Goal: Find specific page/section: Find specific page/section

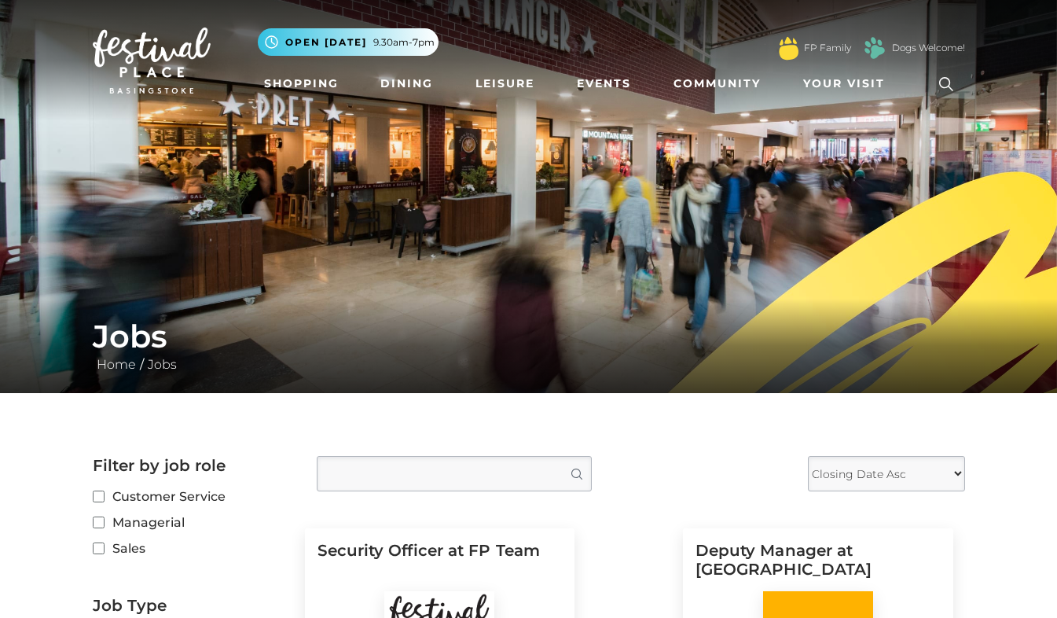
click at [945, 80] on icon at bounding box center [947, 84] width 24 height 24
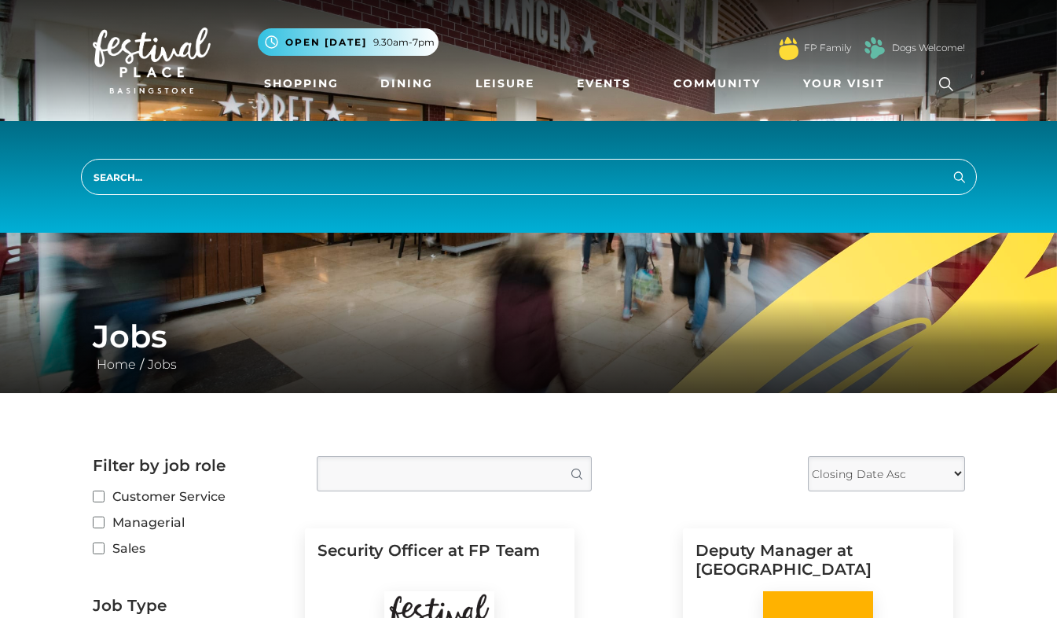
click at [816, 182] on input "search" at bounding box center [529, 177] width 896 height 36
type input "map"
click at [950, 167] on button "Search" at bounding box center [959, 177] width 19 height 20
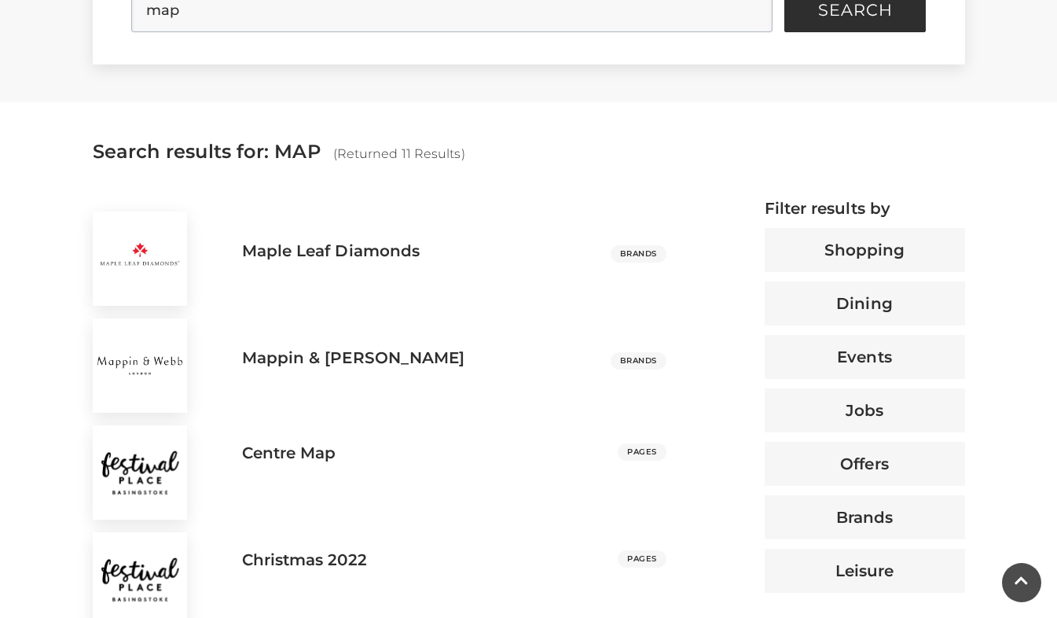
scroll to position [483, 0]
click at [294, 443] on h3 "Centre Map" at bounding box center [289, 452] width 94 height 19
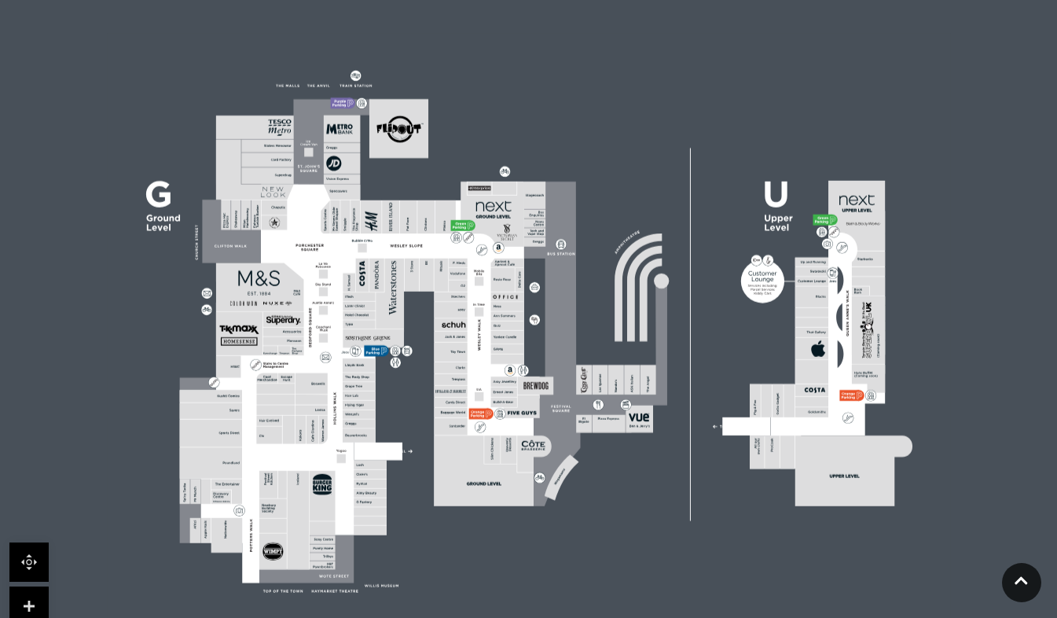
scroll to position [416, 0]
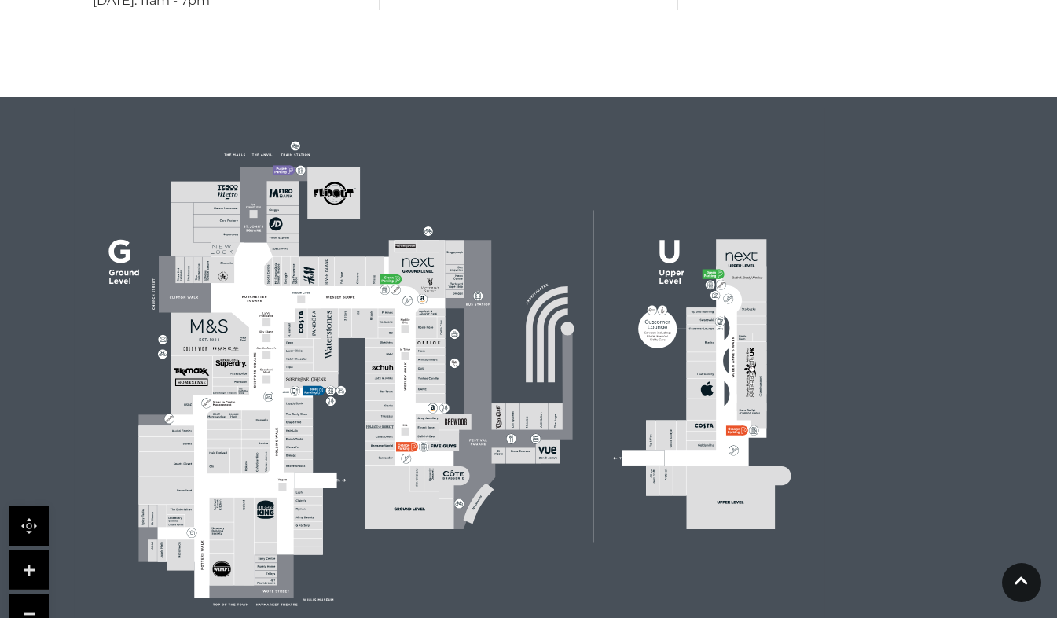
scroll to position [908, 0]
